Goal: Navigation & Orientation: Find specific page/section

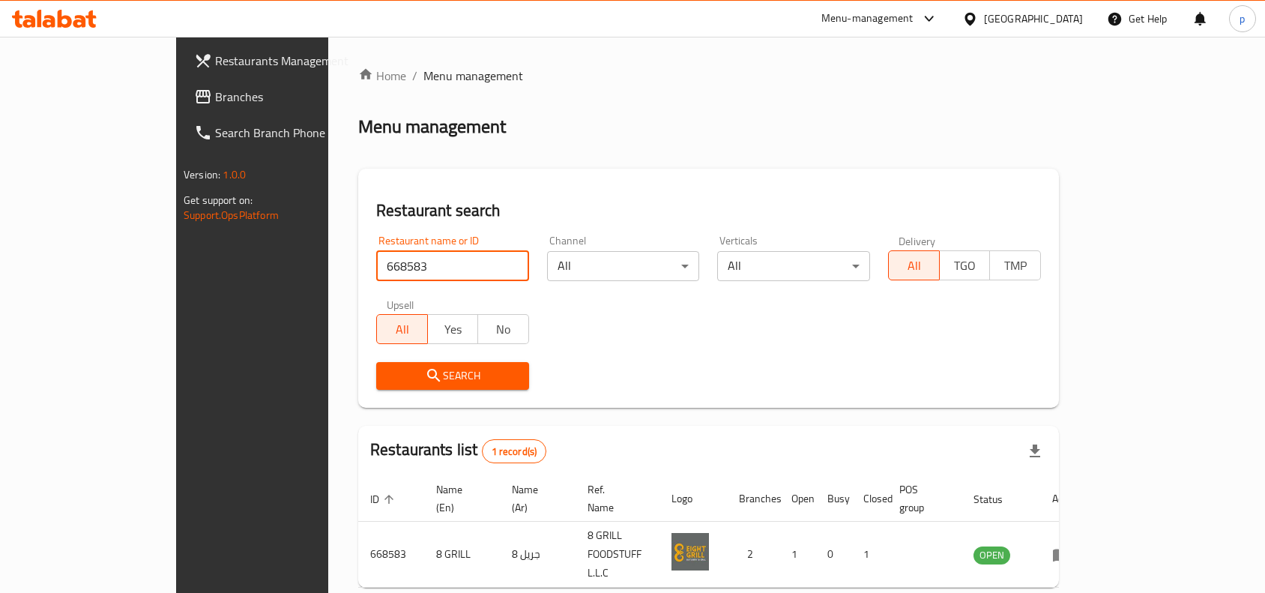
scroll to position [46, 0]
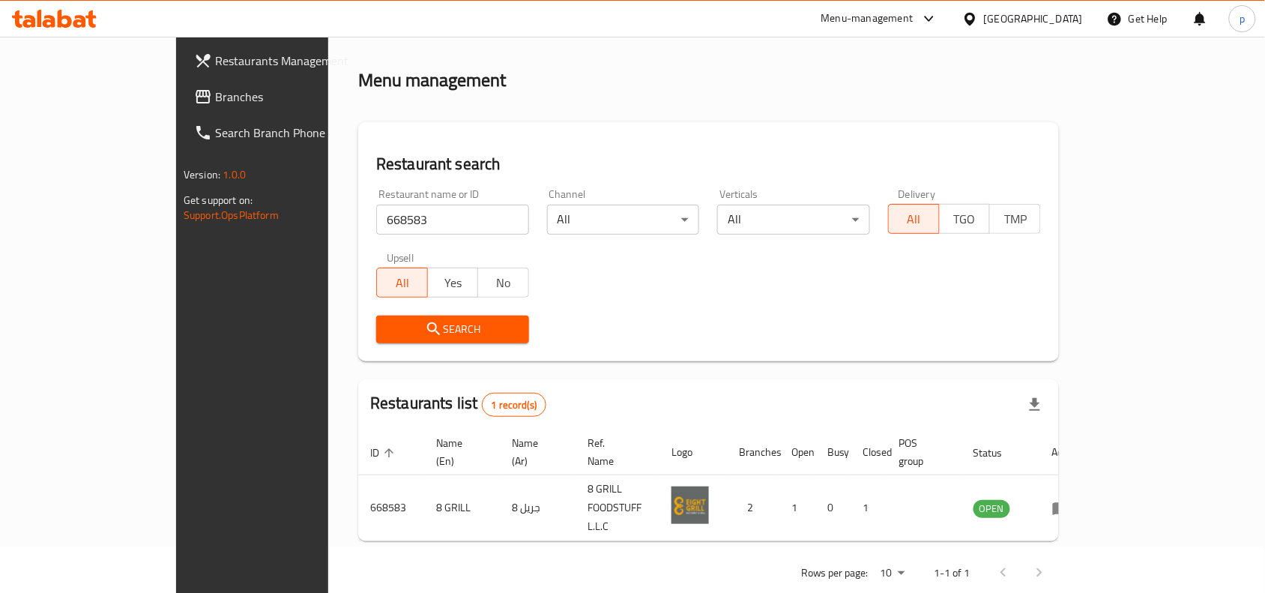
click at [1035, 10] on div "[GEOGRAPHIC_DATA]" at bounding box center [1033, 18] width 99 height 16
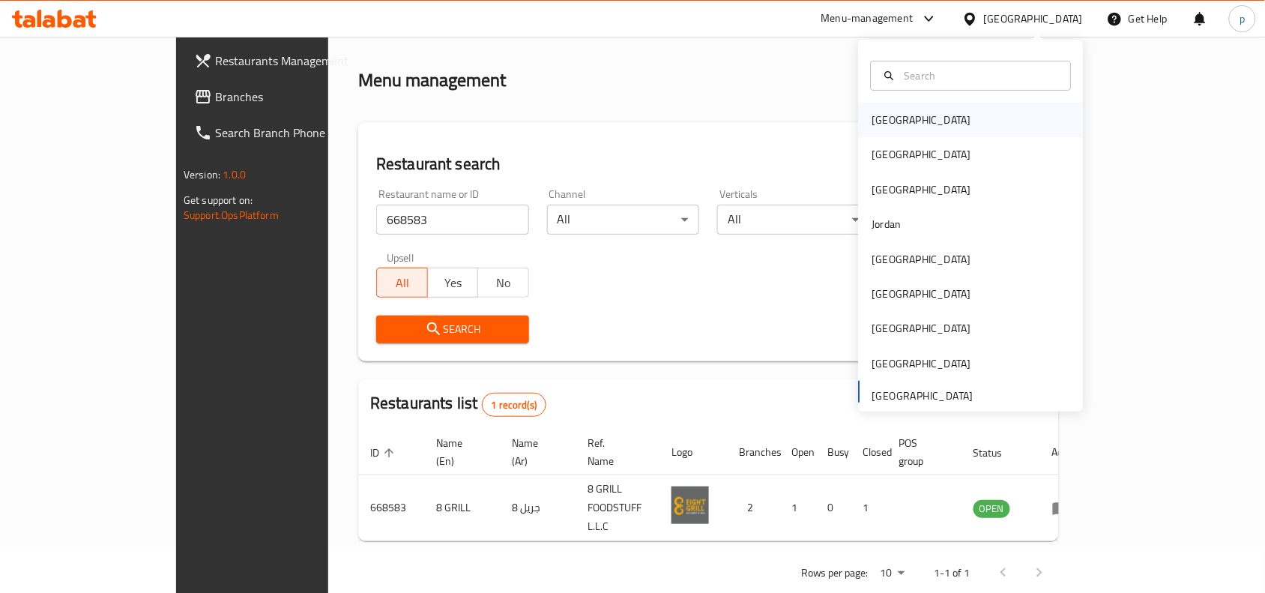
click at [904, 128] on div "Bahrain" at bounding box center [921, 120] width 123 height 34
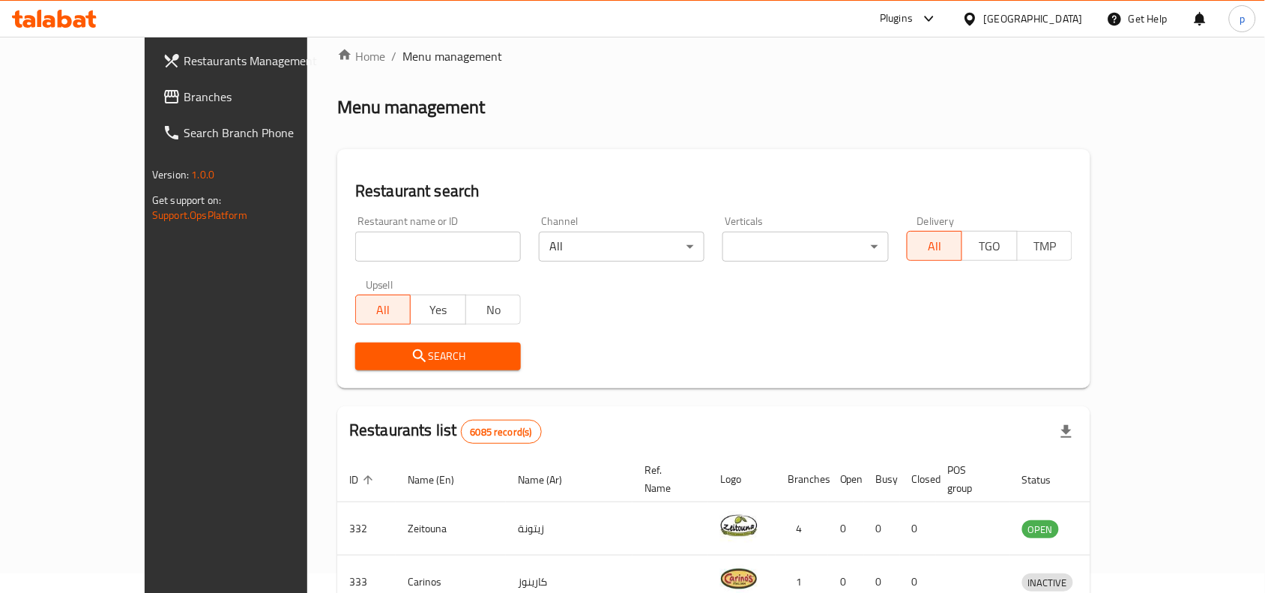
scroll to position [46, 0]
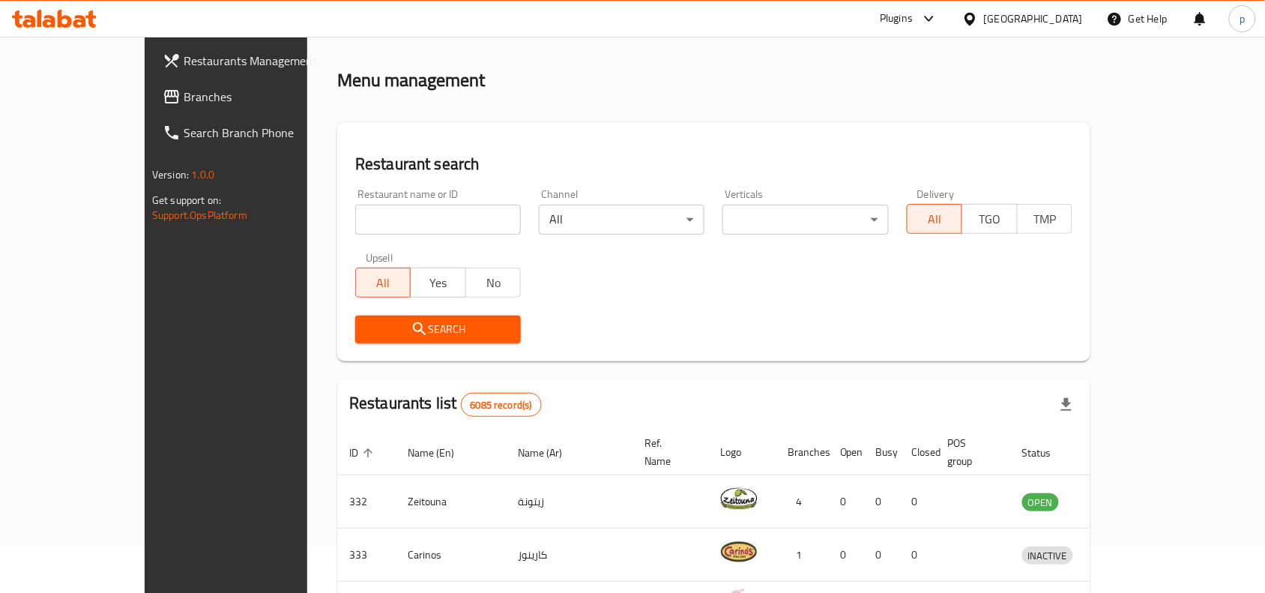
click at [1062, 16] on div "Bahrain" at bounding box center [1033, 18] width 99 height 16
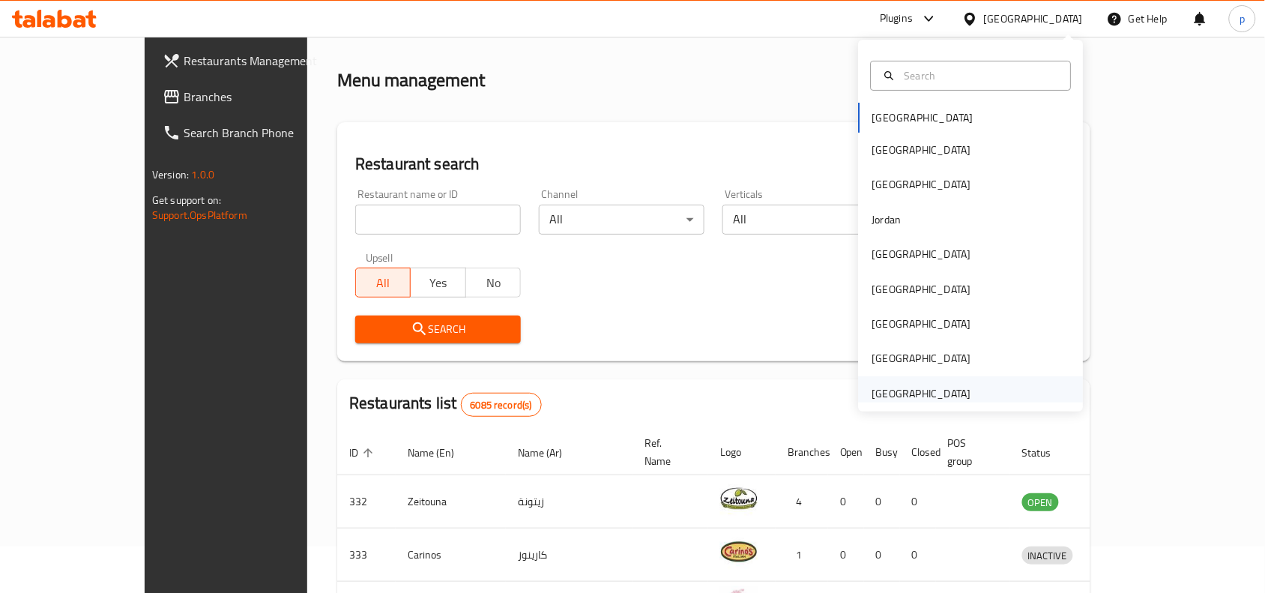
click at [903, 390] on div "[GEOGRAPHIC_DATA]" at bounding box center [921, 393] width 99 height 16
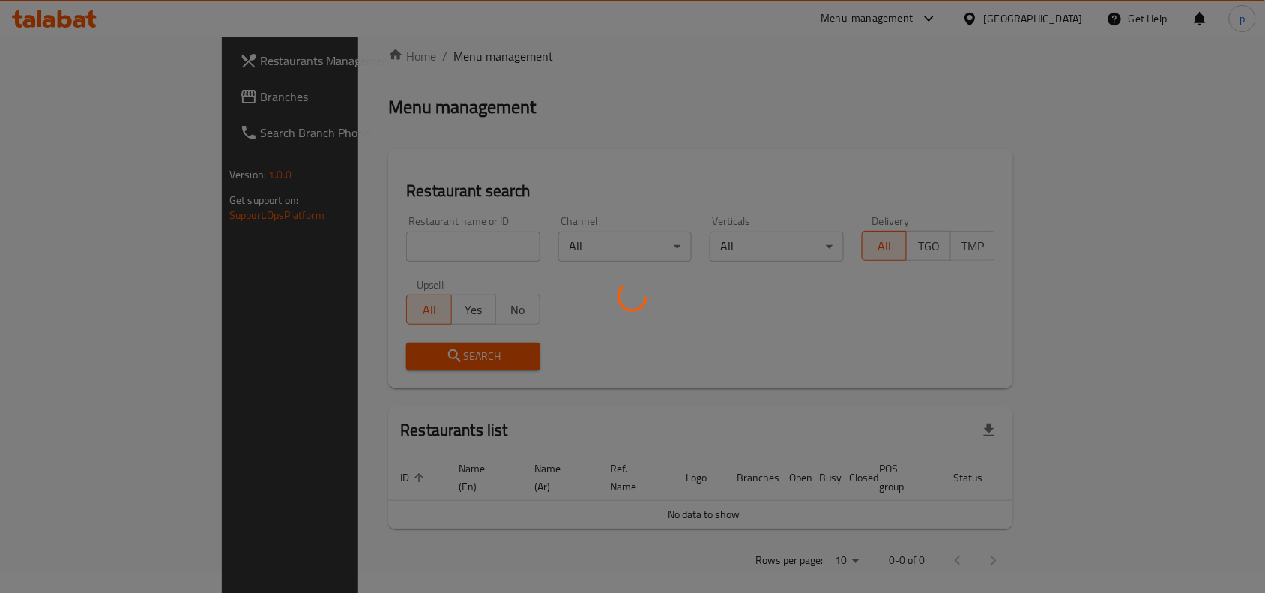
scroll to position [46, 0]
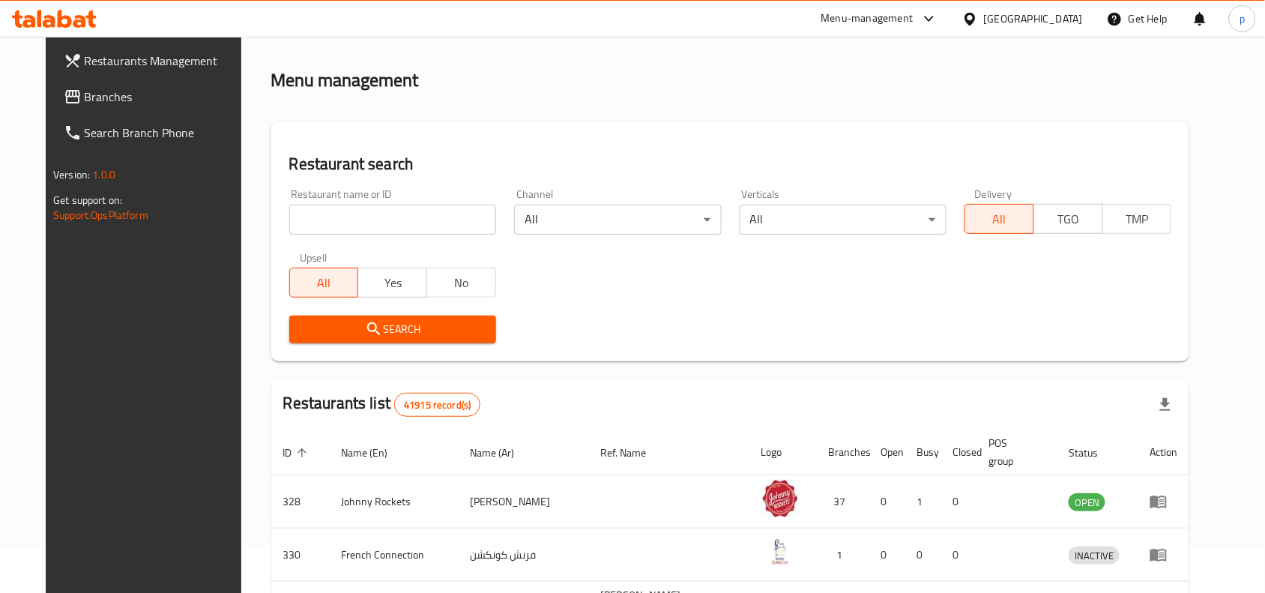
click at [85, 96] on span "Branches" at bounding box center [165, 97] width 160 height 18
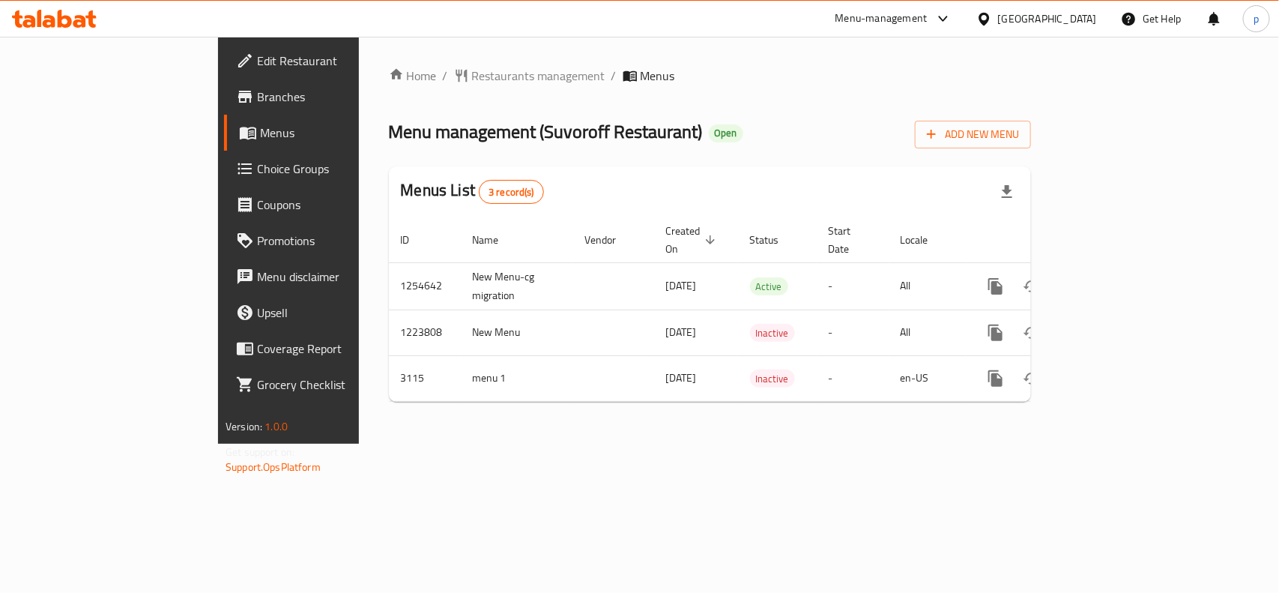
click at [1021, 10] on div "[GEOGRAPHIC_DATA]" at bounding box center [1047, 18] width 99 height 16
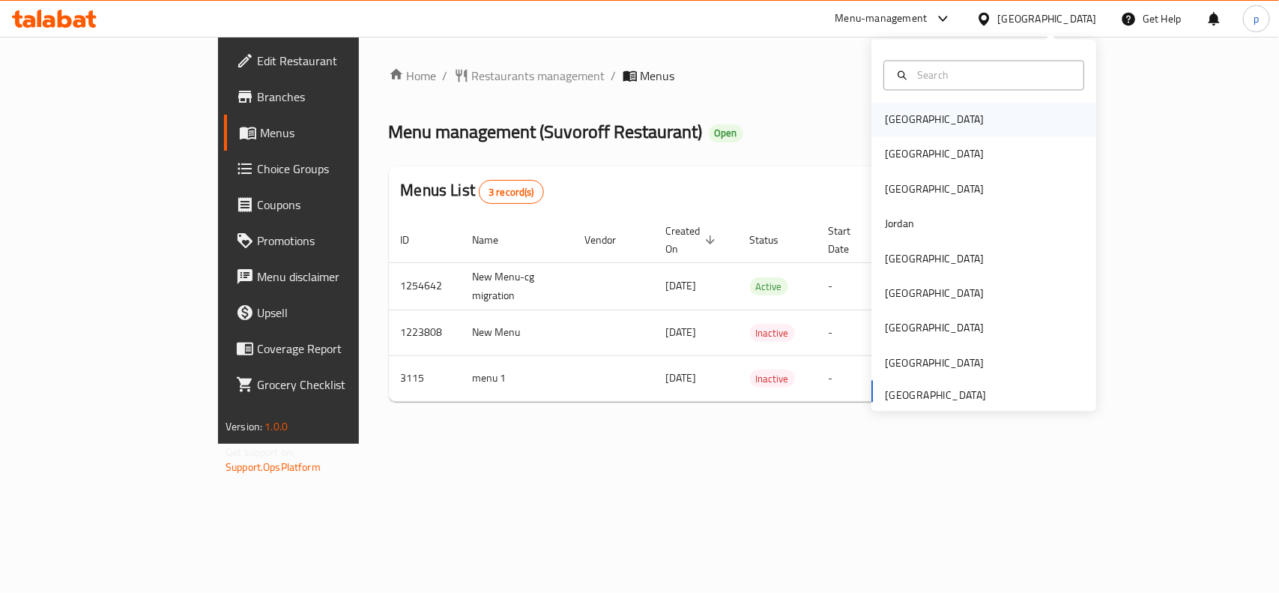
click at [911, 124] on div "Bahrain" at bounding box center [934, 120] width 123 height 34
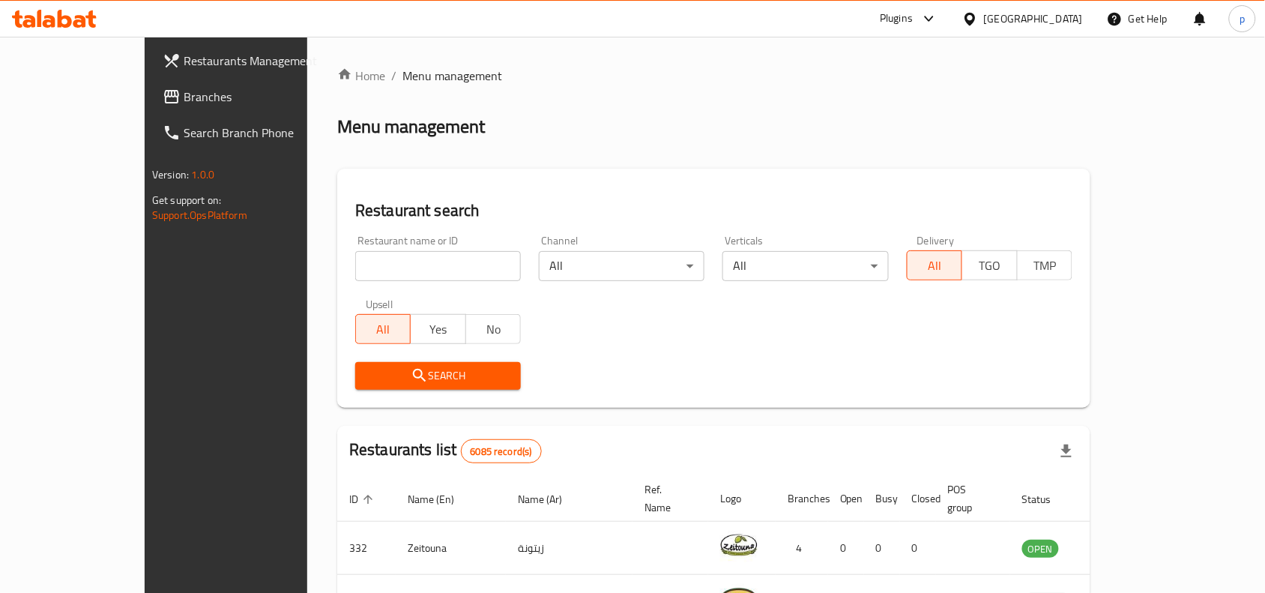
click at [1053, 21] on div "Bahrain" at bounding box center [1033, 18] width 99 height 16
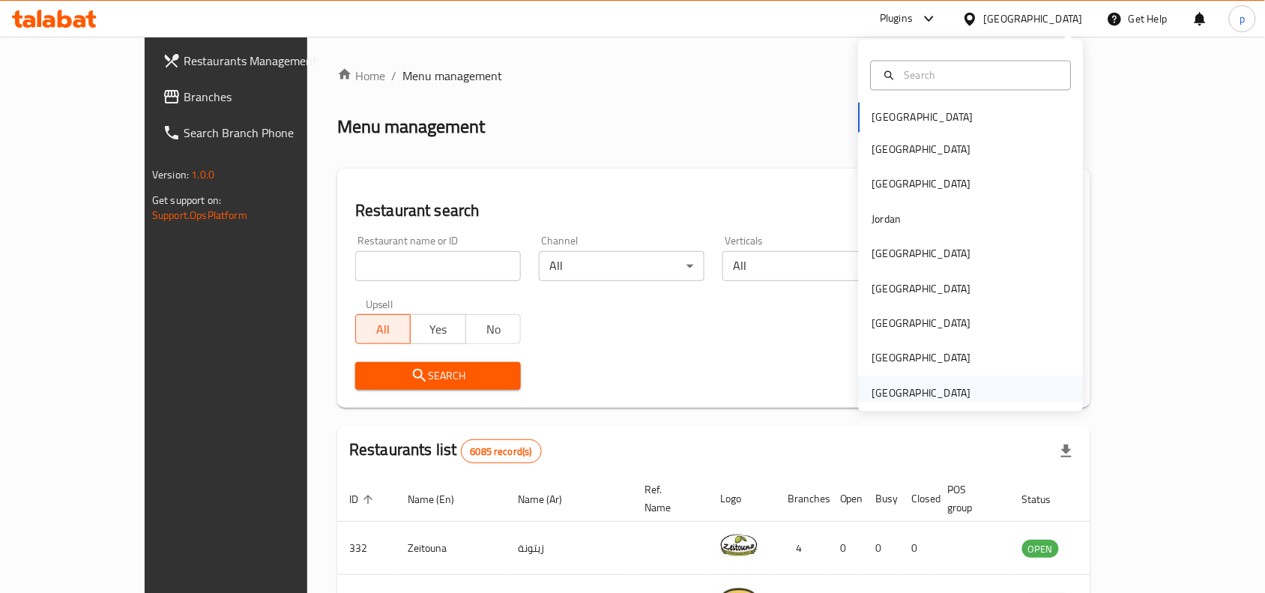
click at [894, 378] on div "[GEOGRAPHIC_DATA]" at bounding box center [921, 392] width 123 height 34
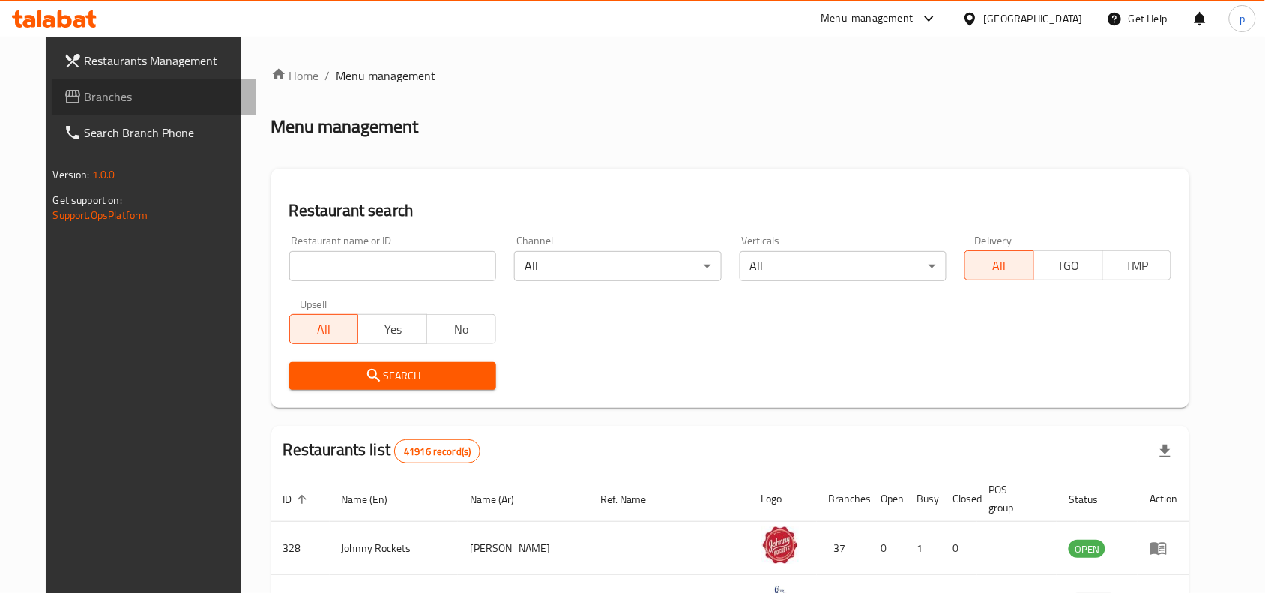
click at [111, 111] on link "Branches" at bounding box center [154, 97] width 205 height 36
